Goal: Task Accomplishment & Management: Complete application form

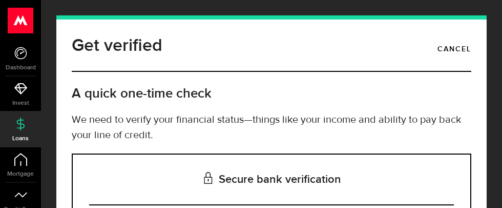
scroll to position [213, 0]
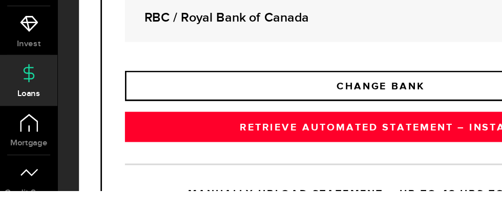
click at [325, 163] on link "RETRIEVE AUTOMATED STATEMENT – INSTANT" at bounding box center [271, 162] width 365 height 22
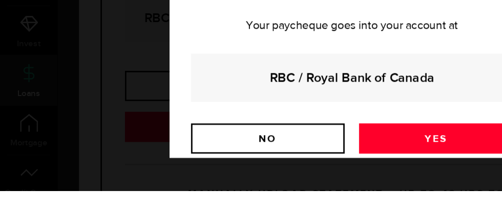
scroll to position [213, 0]
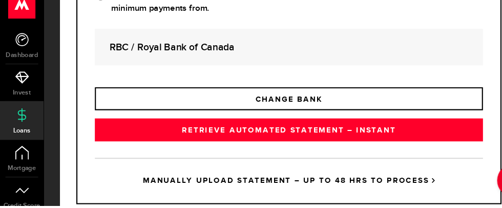
scroll to position [239, 0]
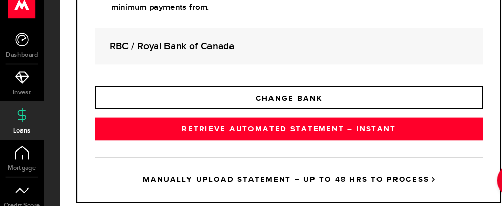
click at [343, 194] on link "MANUALLY UPLOAD STATEMENT – UP TO 48 HRS TO PROCESS" at bounding box center [271, 183] width 365 height 43
click at [0, 0] on div "Are you sure? You’ll lose the progress you've made and have to start from the b…" at bounding box center [0, 0] width 0 height 0
click at [387, 139] on link "RETRIEVE AUTOMATED STATEMENT – INSTANT" at bounding box center [271, 136] width 365 height 22
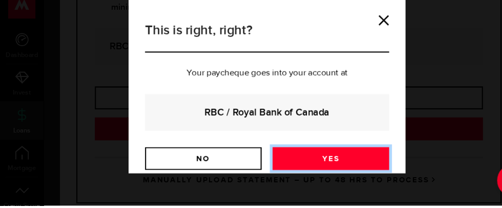
click at [344, 165] on link "Yes" at bounding box center [311, 164] width 110 height 22
